Goal: Navigation & Orientation: Find specific page/section

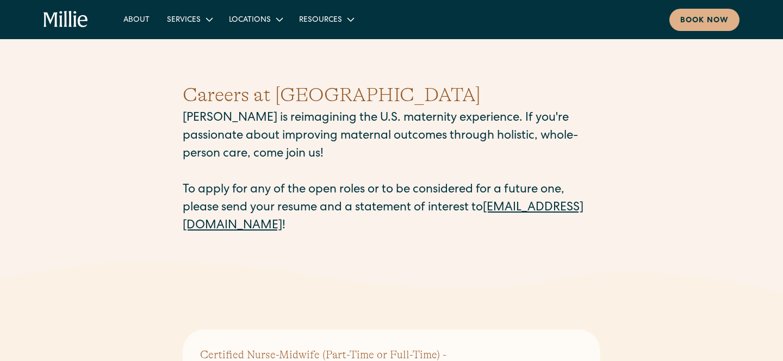
click at [344, 169] on p "[PERSON_NAME] is reimagining the U.S. maternity experience. If you're passionat…" at bounding box center [392, 173] width 418 height 126
click at [132, 23] on link "About" at bounding box center [137, 19] width 44 height 18
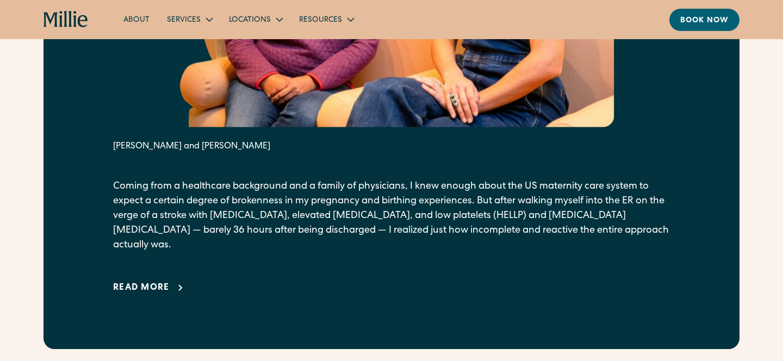
scroll to position [749, 0]
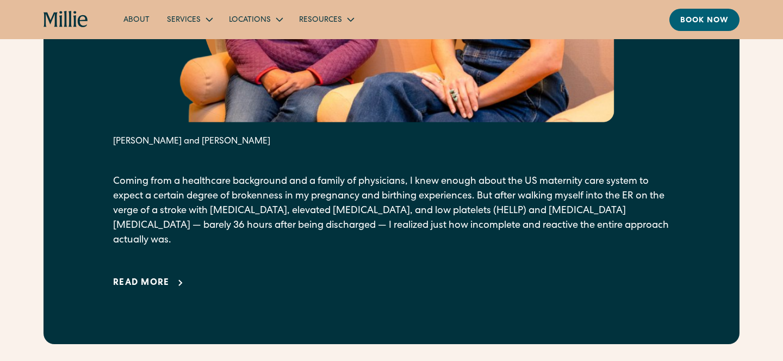
click at [156, 277] on div "Read more" at bounding box center [141, 283] width 57 height 13
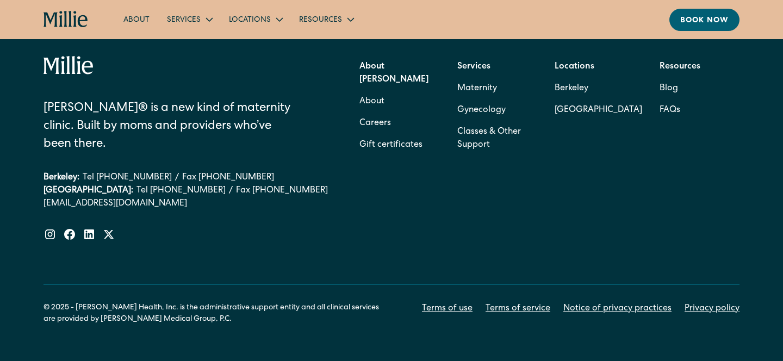
scroll to position [4708, 0]
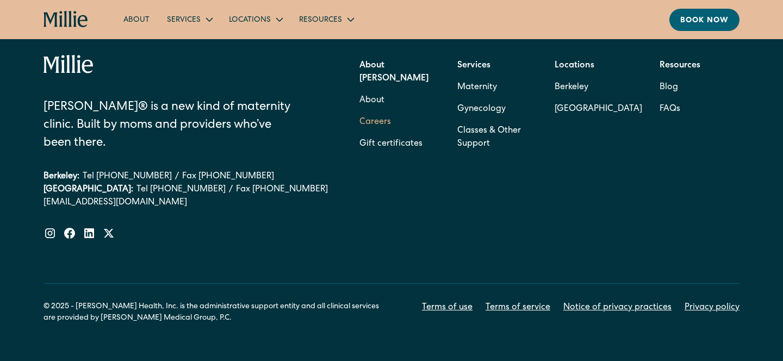
click at [379, 112] on link "Careers" at bounding box center [376, 123] width 32 height 22
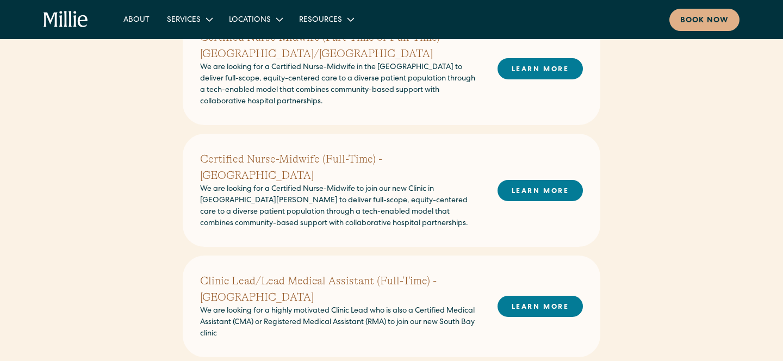
scroll to position [332, 0]
